Goal: Task Accomplishment & Management: Manage account settings

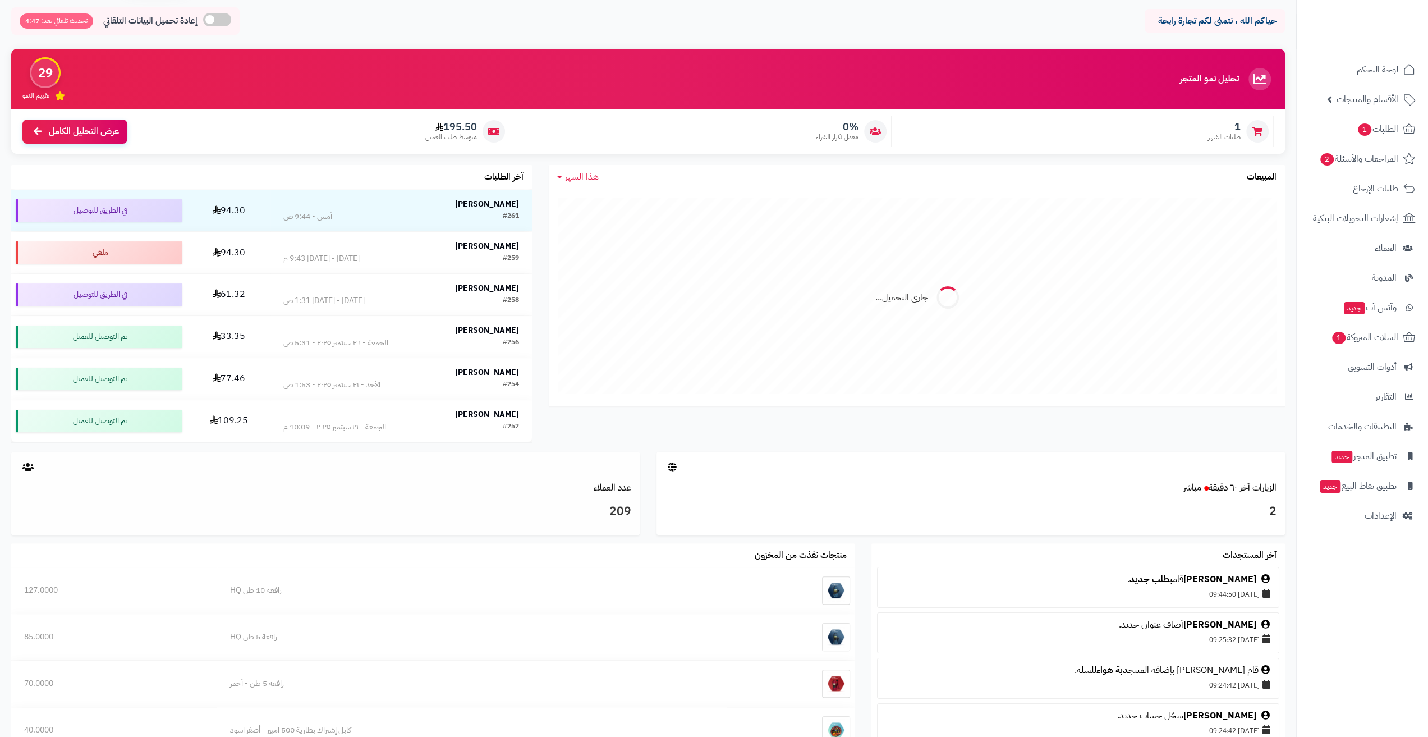
scroll to position [20, 0]
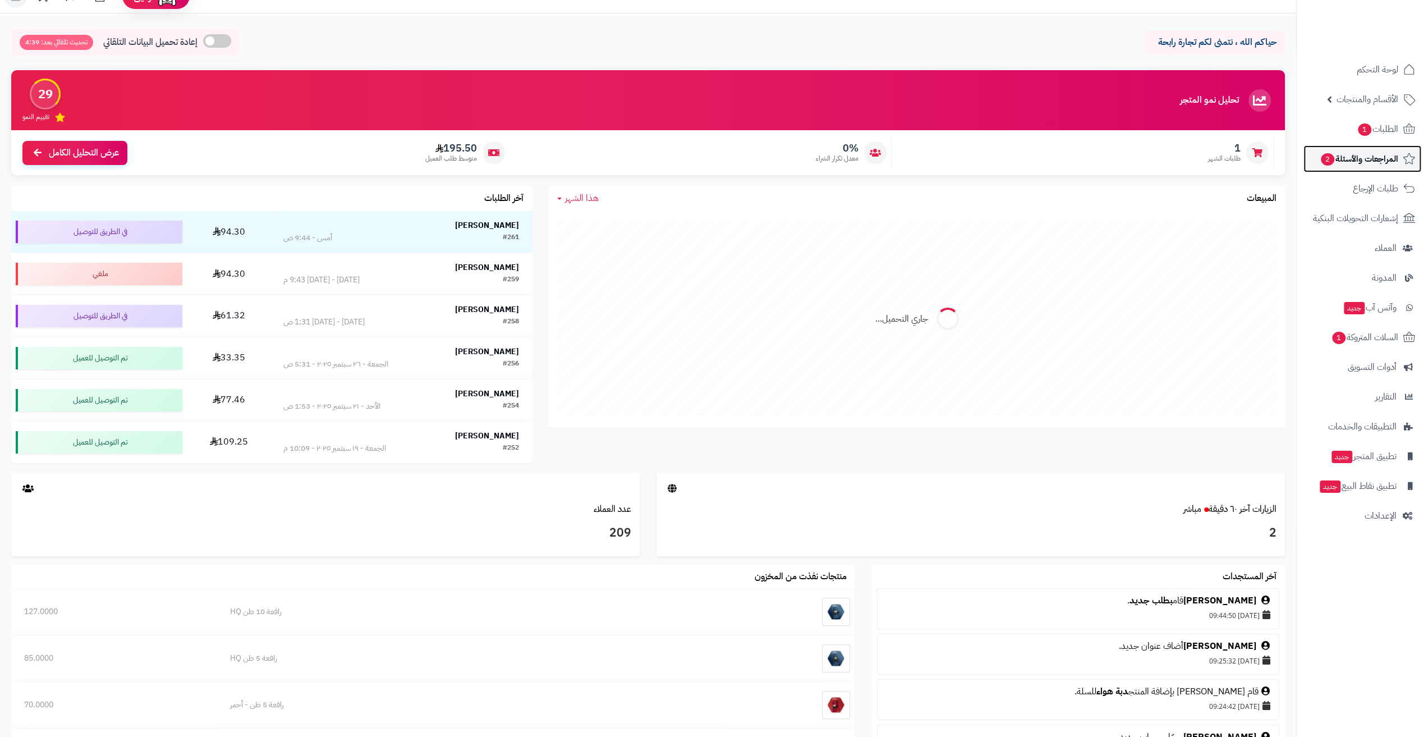
click at [1363, 160] on span "المراجعات والأسئلة 2" at bounding box center [1358, 159] width 79 height 16
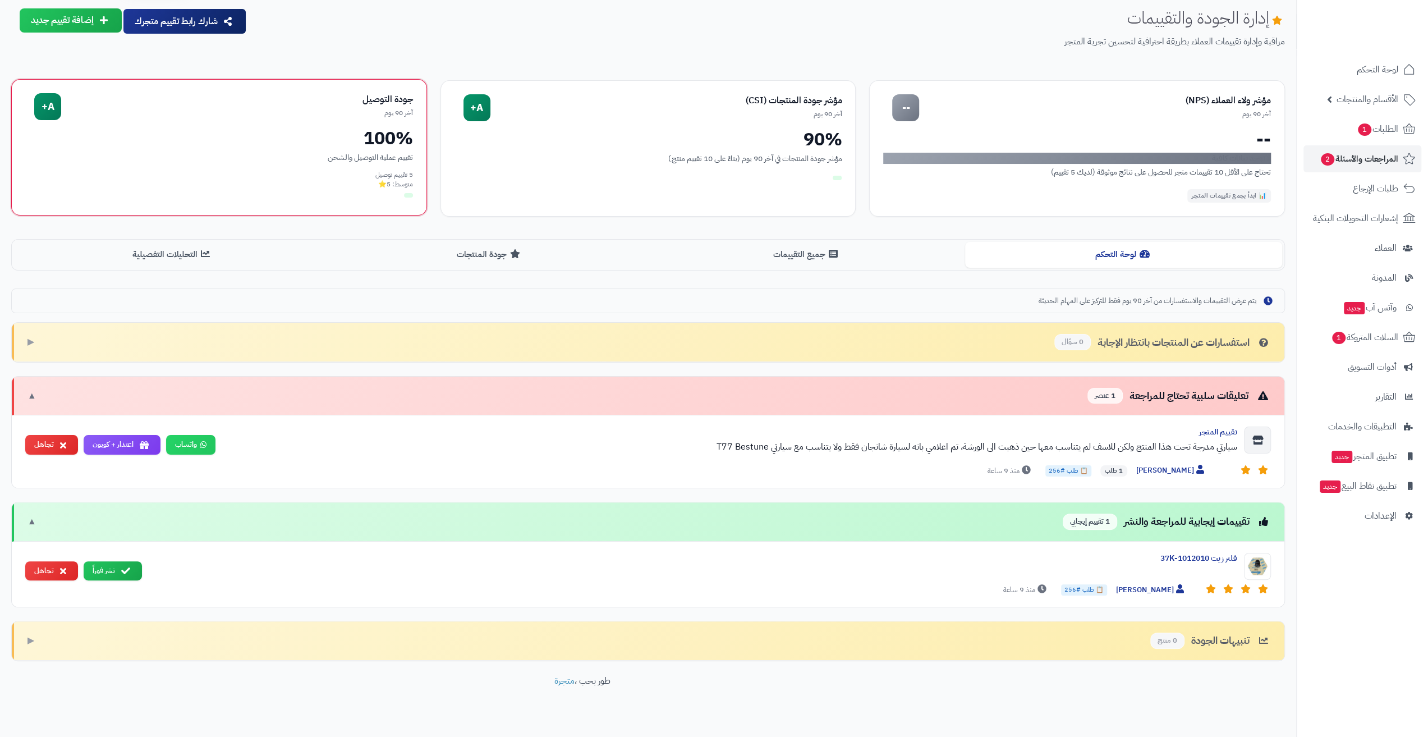
scroll to position [50, 0]
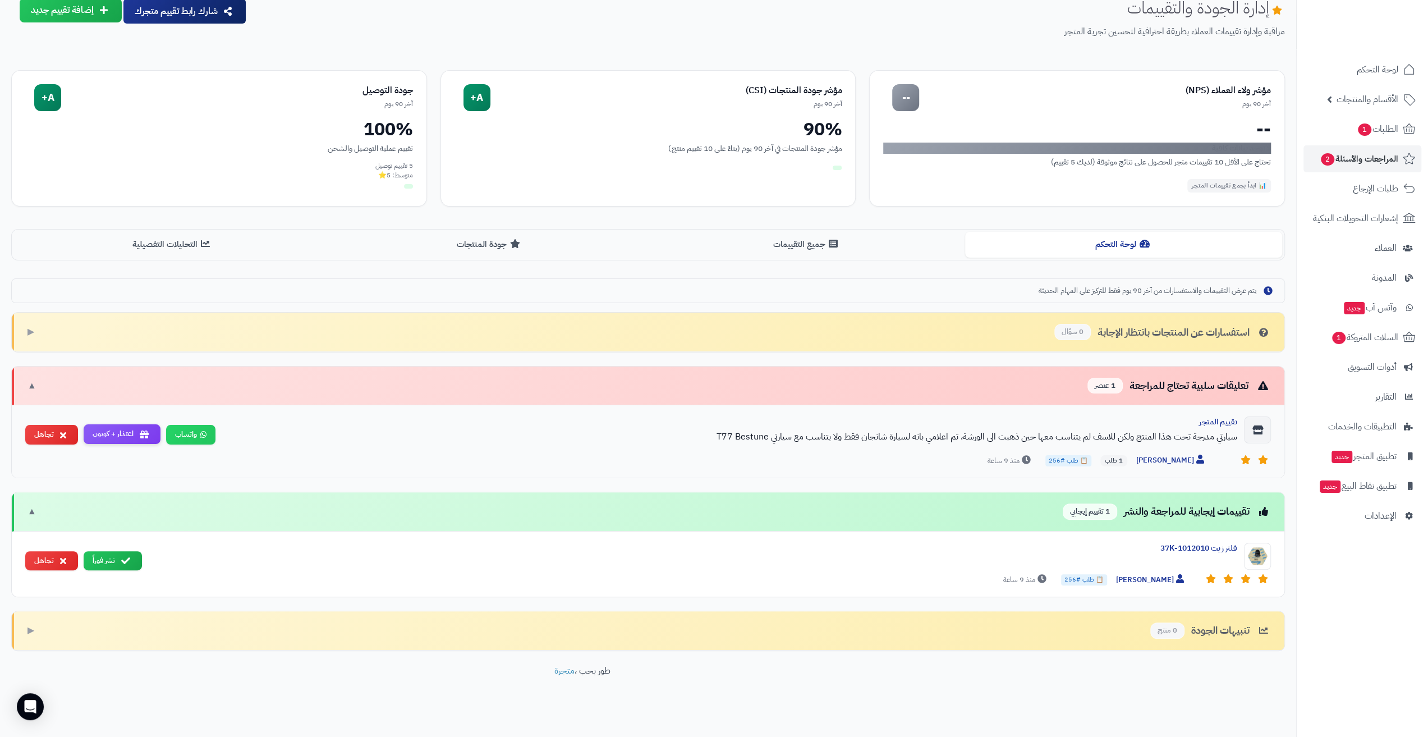
click at [132, 427] on button "اعتذار + كوبون" at bounding box center [122, 434] width 77 height 20
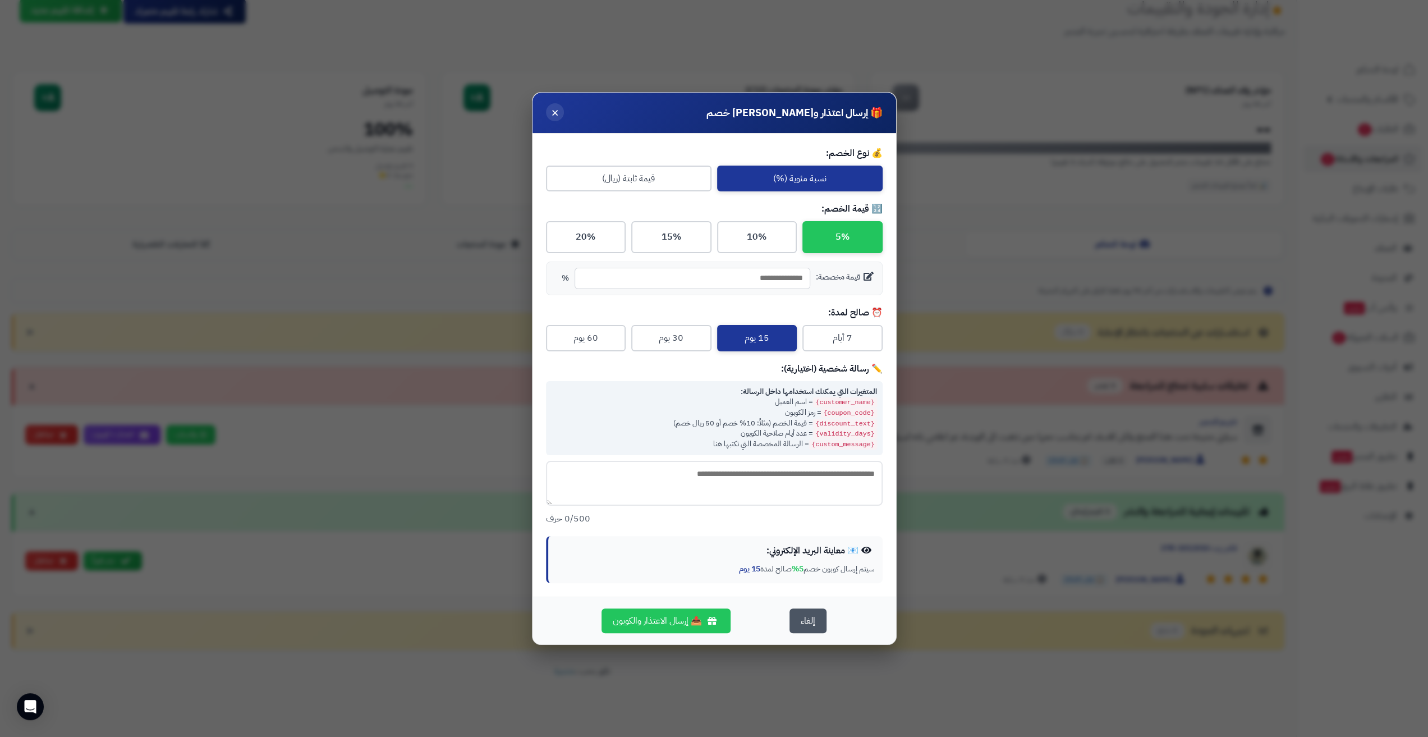
click at [556, 113] on span "×" at bounding box center [555, 112] width 8 height 19
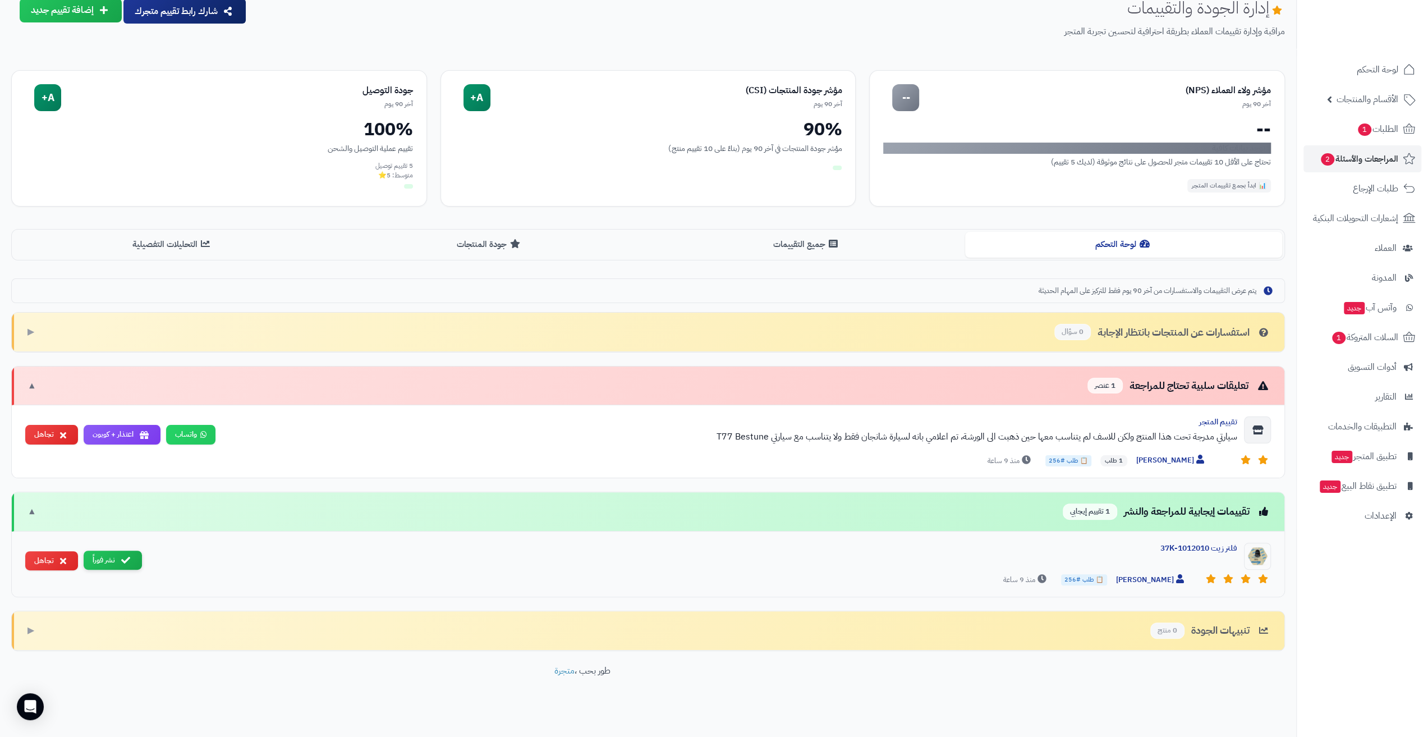
click at [122, 557] on icon at bounding box center [125, 559] width 9 height 9
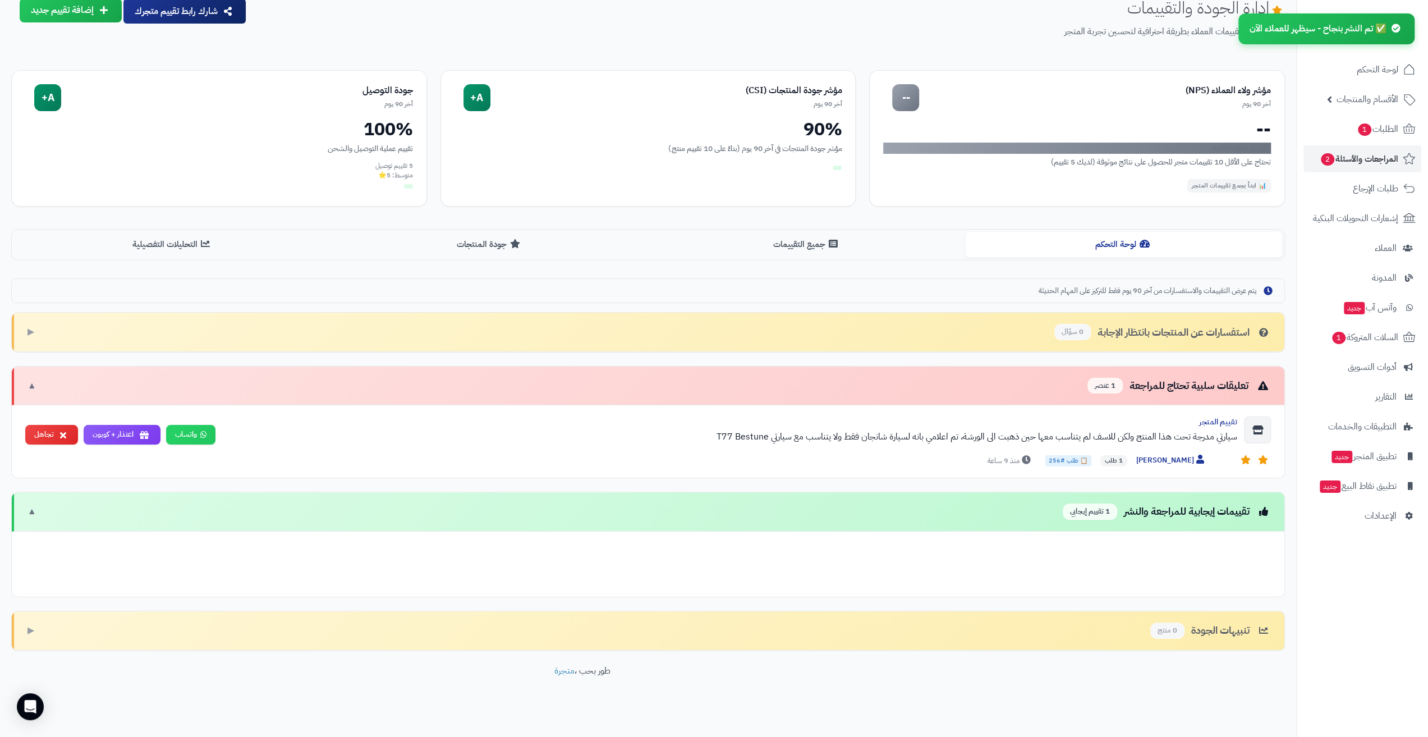
scroll to position [0, 0]
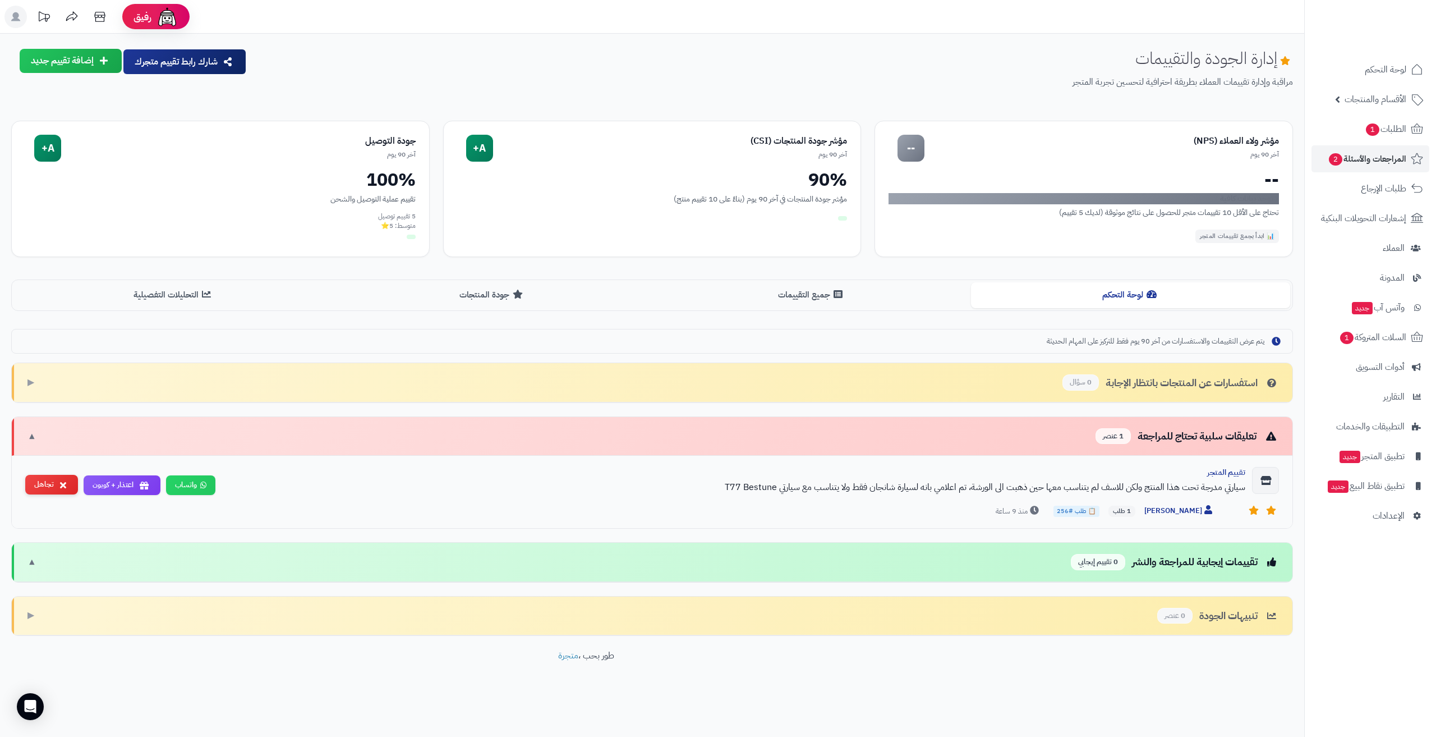
click at [40, 486] on button "تجاهل" at bounding box center [51, 485] width 53 height 20
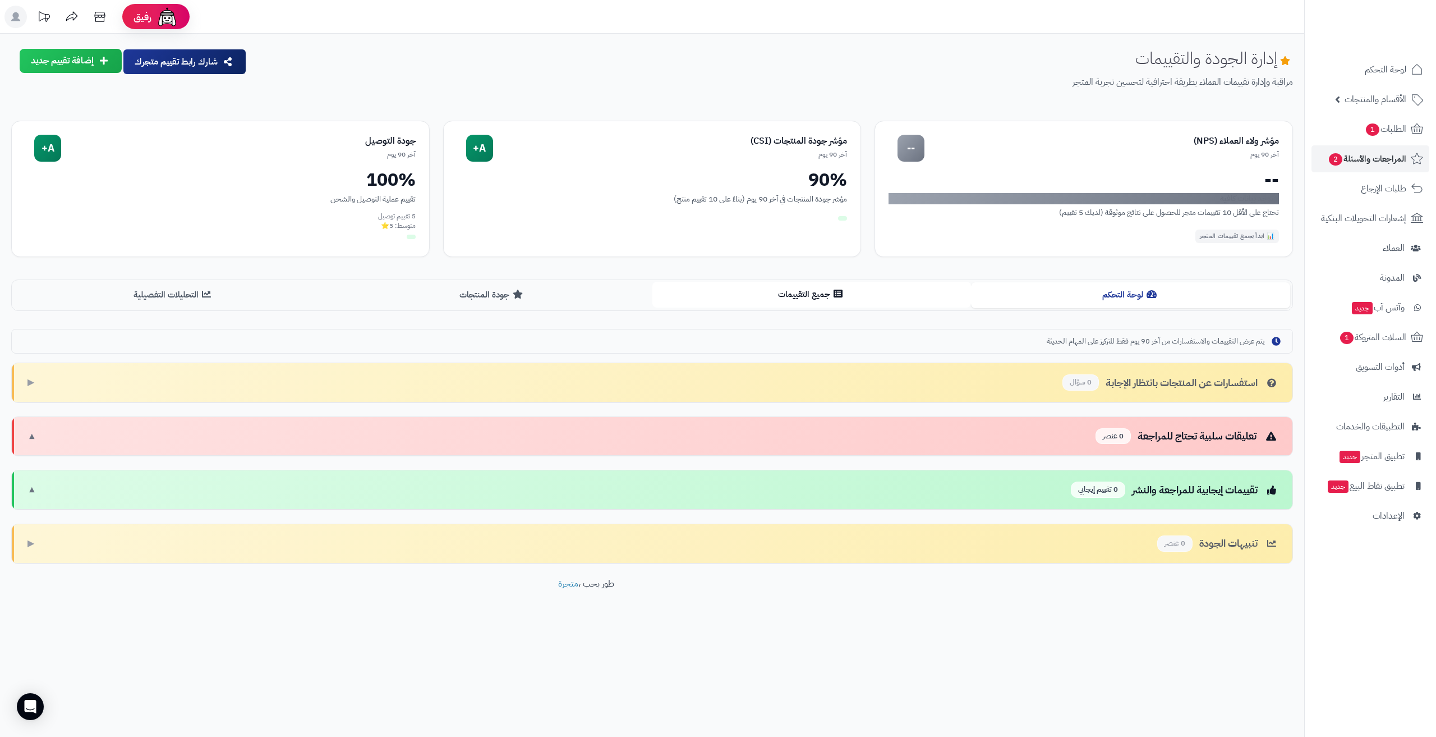
click at [748, 297] on button "جميع التقييمات" at bounding box center [811, 294] width 319 height 25
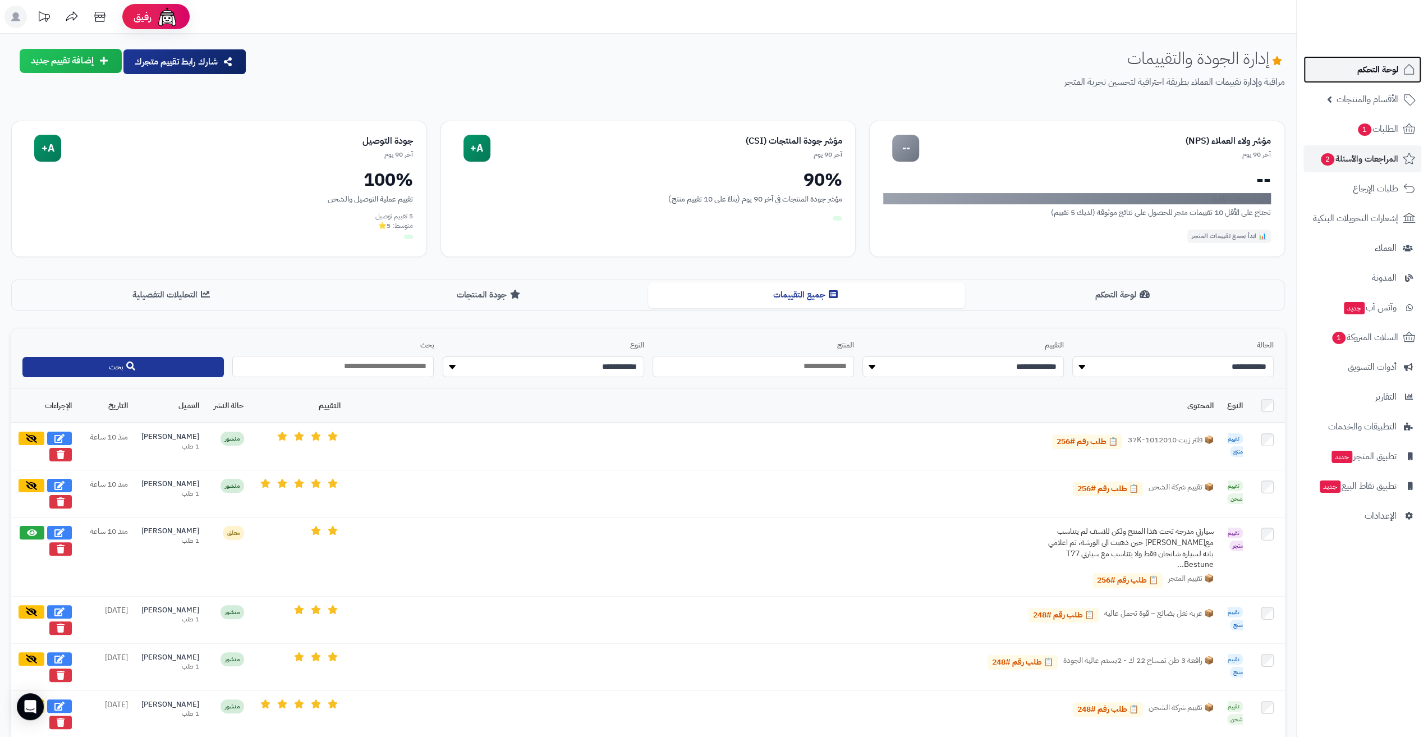
click at [1368, 74] on span "لوحة التحكم" at bounding box center [1377, 70] width 41 height 16
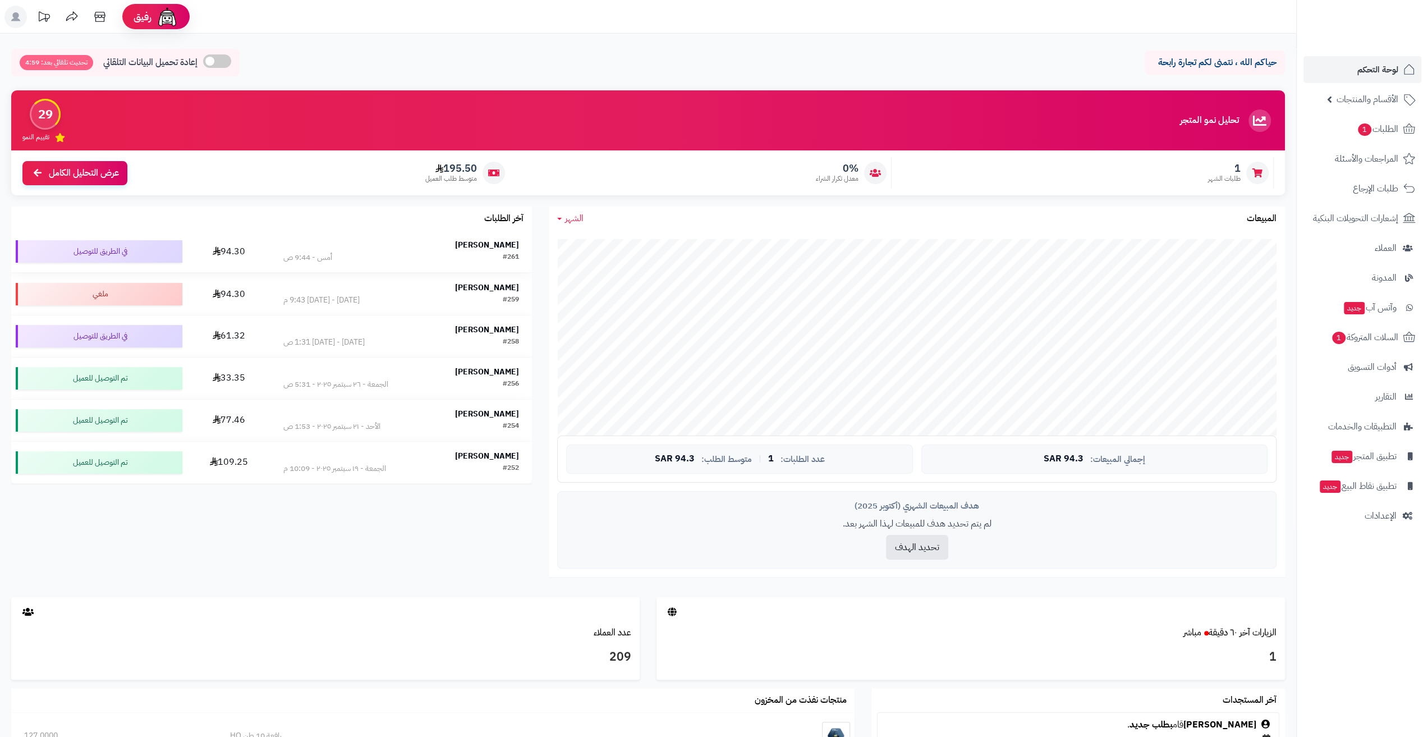
click at [433, 257] on div "#261 أمس - 9:44 ص" at bounding box center [401, 257] width 236 height 11
